Goal: Task Accomplishment & Management: Manage account settings

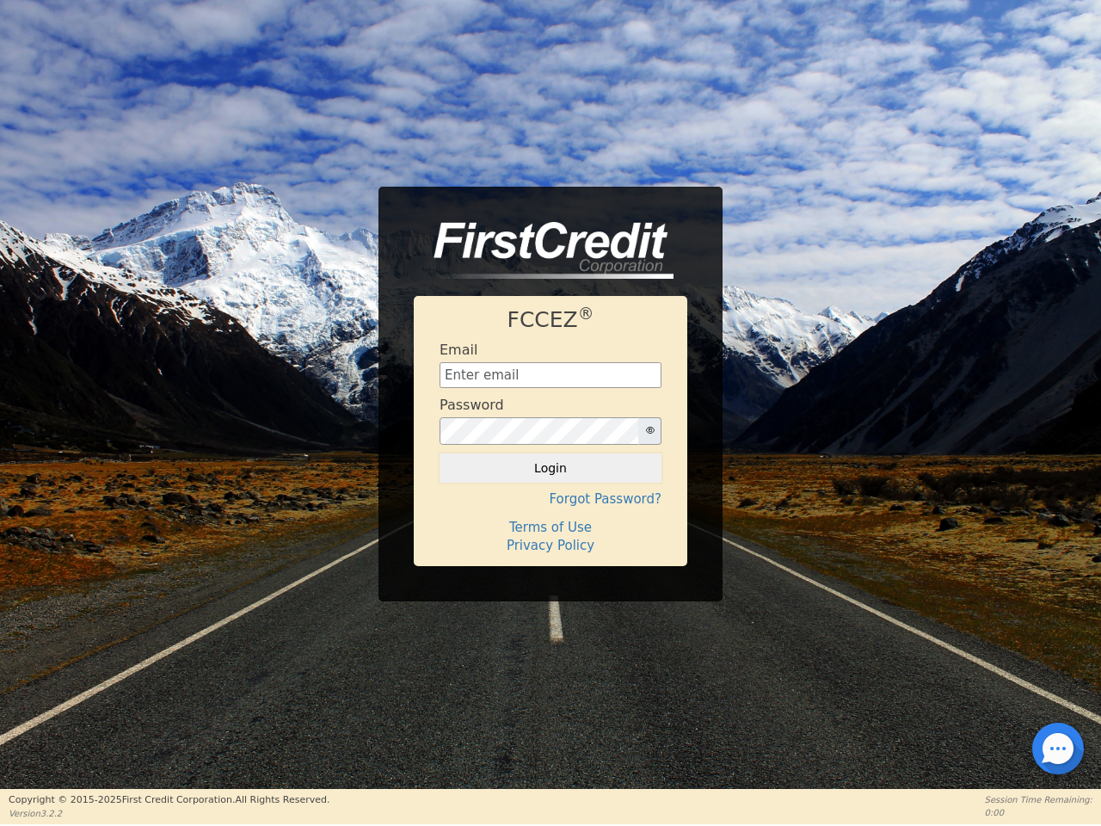
click at [551, 412] on div "Password" at bounding box center [551, 421] width 222 height 48
click at [650, 431] on icon "button" at bounding box center [650, 430] width 9 height 9
click at [551, 468] on button "Login" at bounding box center [551, 467] width 222 height 29
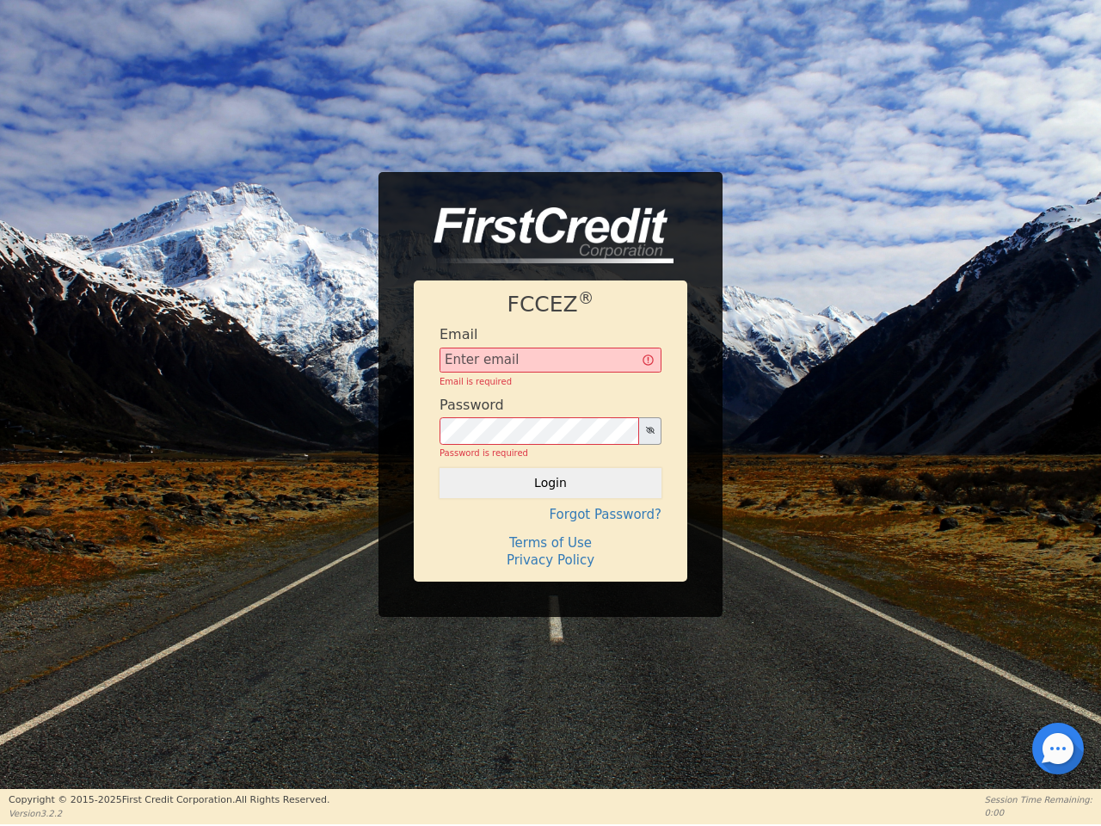
click at [551, 499] on div "FCCEZ ® Email Email is required Password Password is required Login Forgot Pass…" at bounding box center [551, 430] width 274 height 300
click at [551, 527] on div "FCCEZ ® Email Email is required Password Password is required Login Forgot Pass…" at bounding box center [551, 430] width 274 height 300
click at [551, 545] on h4 "Terms of Use" at bounding box center [551, 542] width 222 height 15
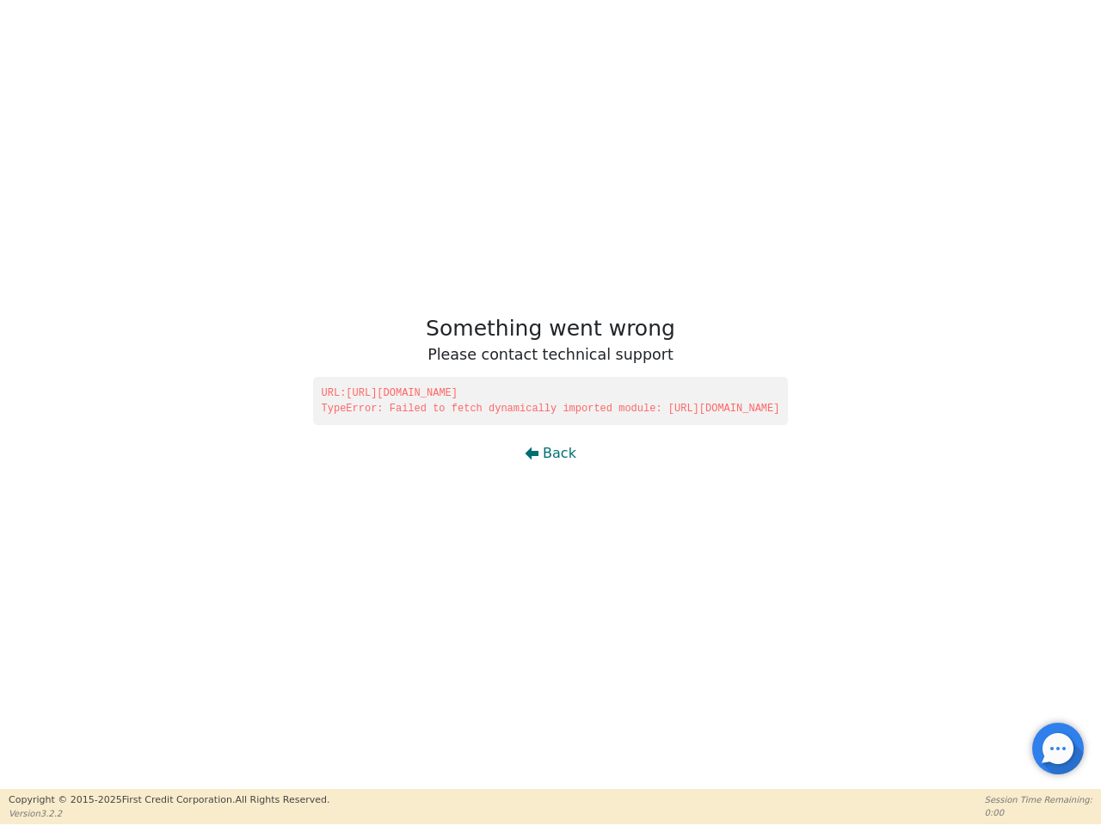
click at [1058, 749] on div at bounding box center [1058, 748] width 3 height 3
